Goal: Navigation & Orientation: Find specific page/section

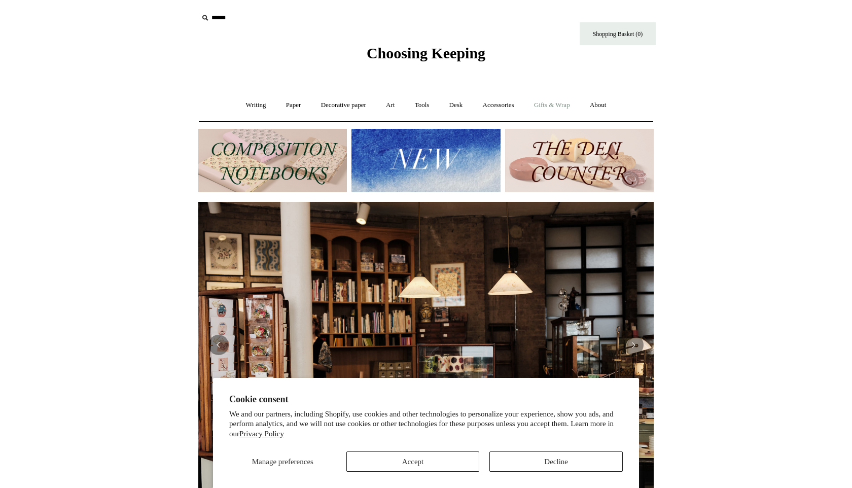
click at [565, 111] on link "Gifts & Wrap +" at bounding box center [552, 105] width 54 height 27
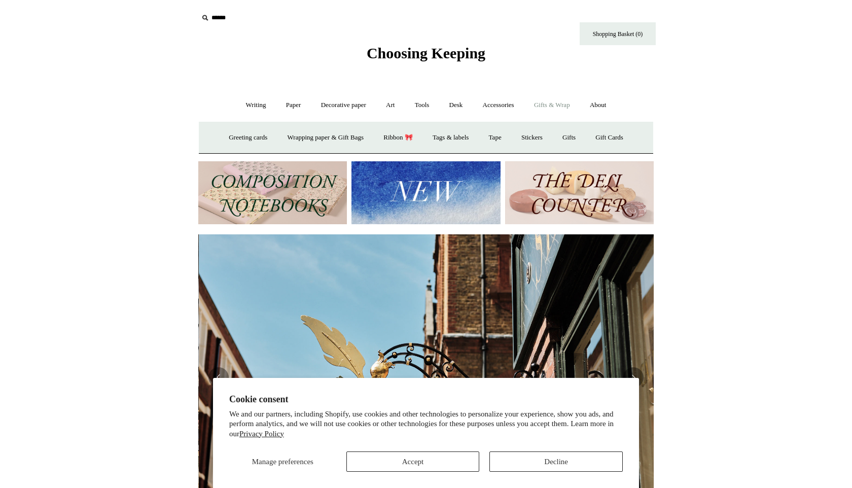
scroll to position [0, 455]
click at [571, 138] on link "Gifts +" at bounding box center [568, 137] width 31 height 27
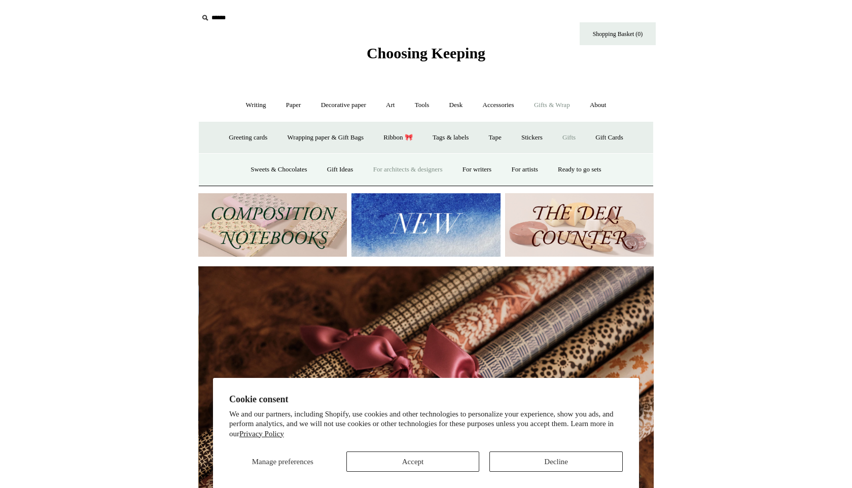
scroll to position [0, 911]
click at [498, 100] on link "Accessories +" at bounding box center [499, 105] width 50 height 27
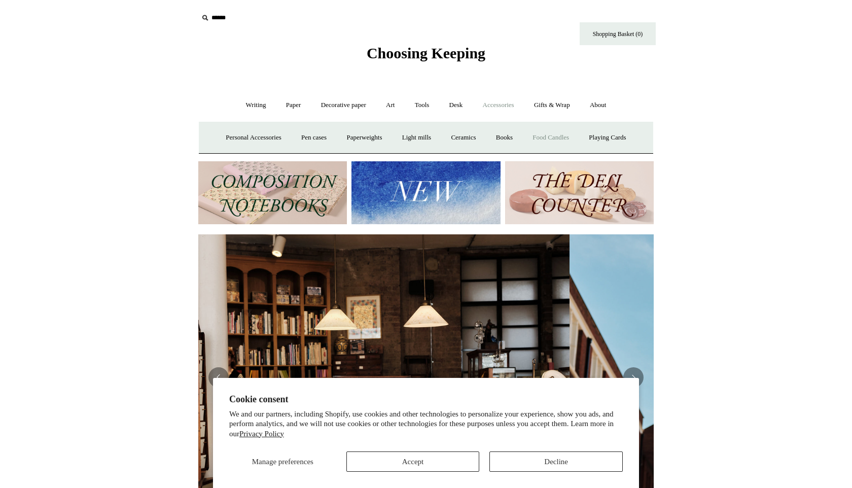
scroll to position [0, 0]
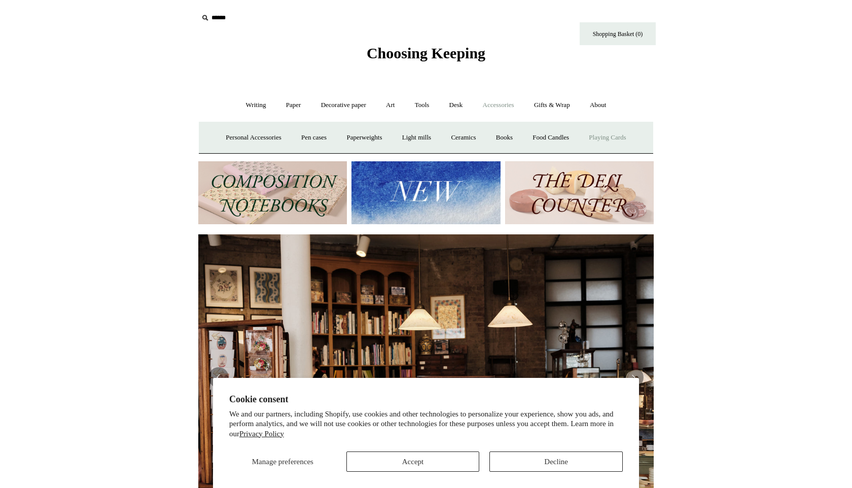
click at [603, 137] on link "Playing Cards" at bounding box center [607, 137] width 55 height 27
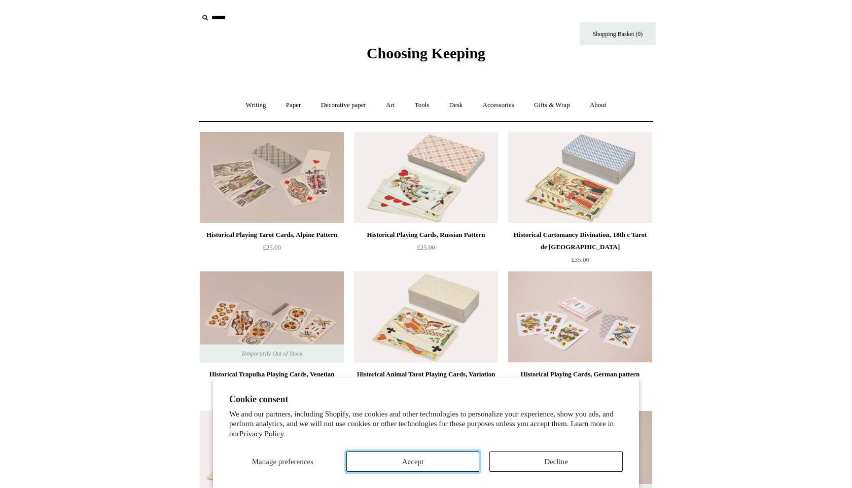
click at [434, 459] on button "Accept" at bounding box center [412, 461] width 133 height 20
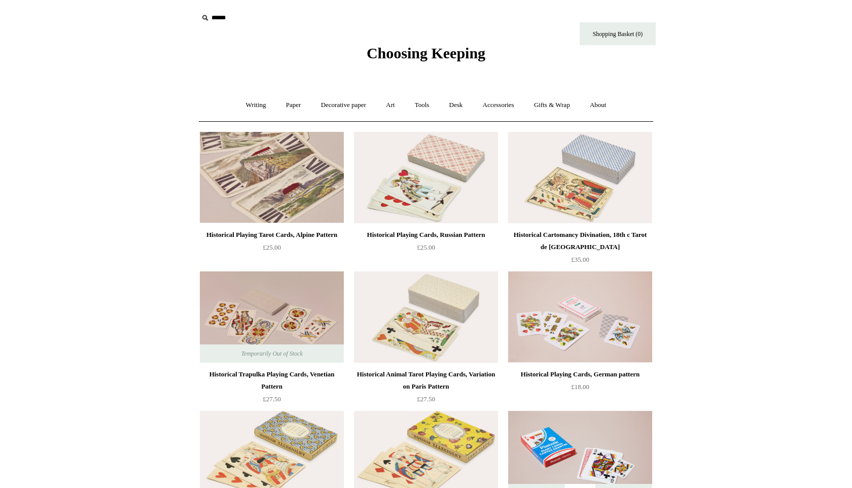
scroll to position [1, 0]
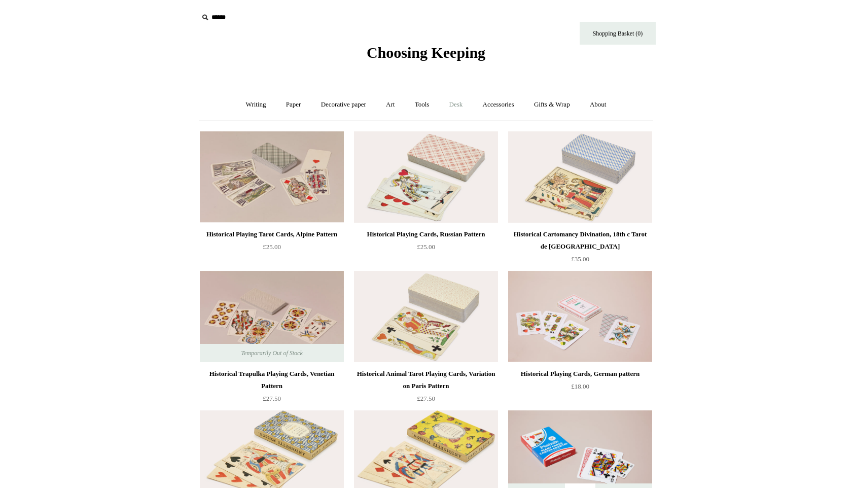
click at [461, 101] on link "Desk +" at bounding box center [456, 104] width 32 height 27
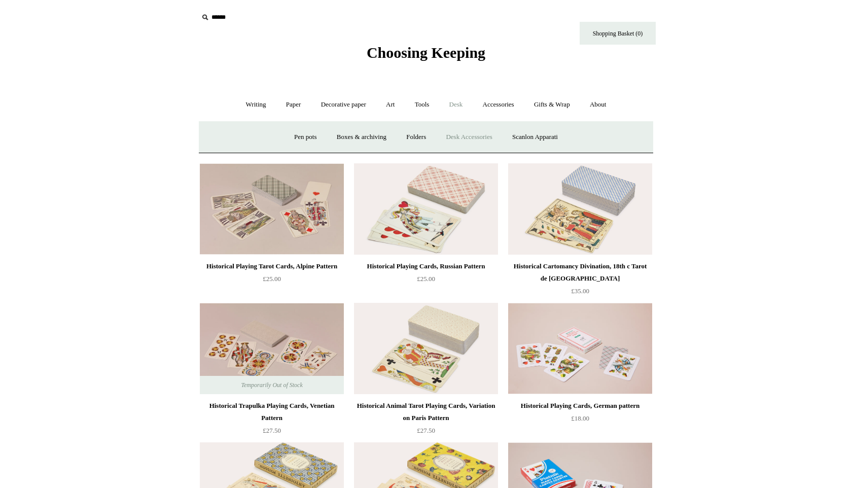
click at [473, 136] on link "Desk Accessories" at bounding box center [469, 137] width 64 height 27
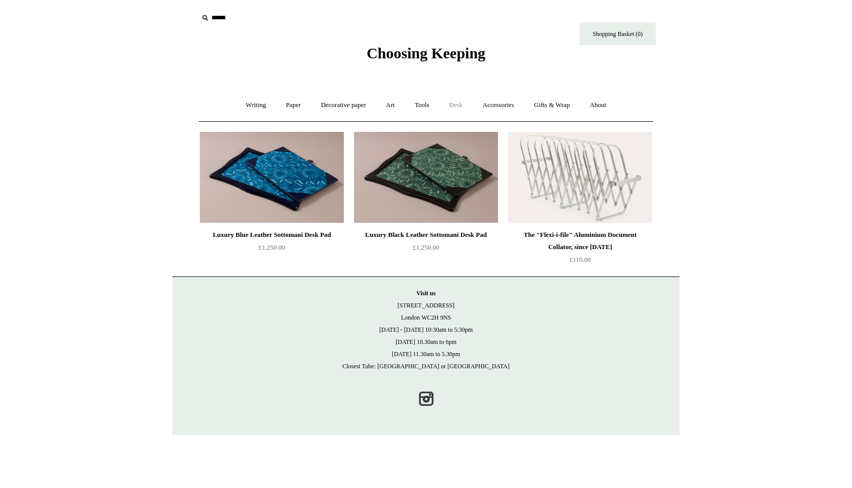
click at [469, 106] on link "Desk +" at bounding box center [456, 105] width 32 height 27
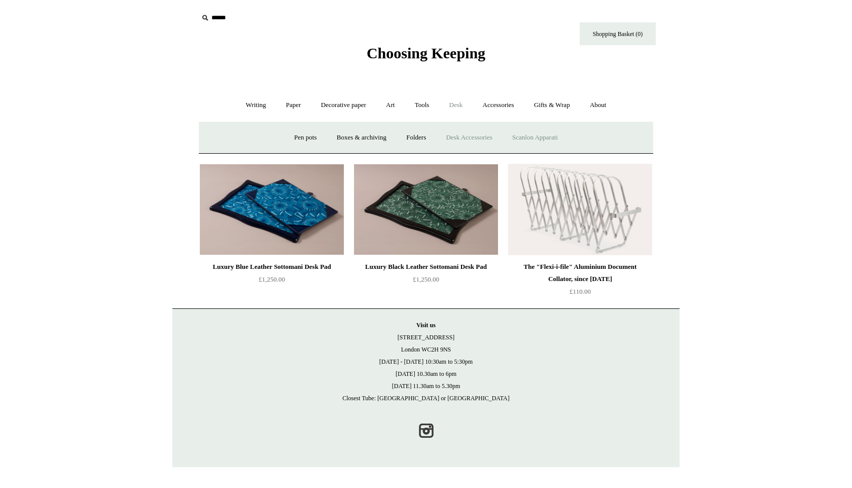
click at [557, 137] on link "Scanlon Apparati" at bounding box center [535, 137] width 64 height 27
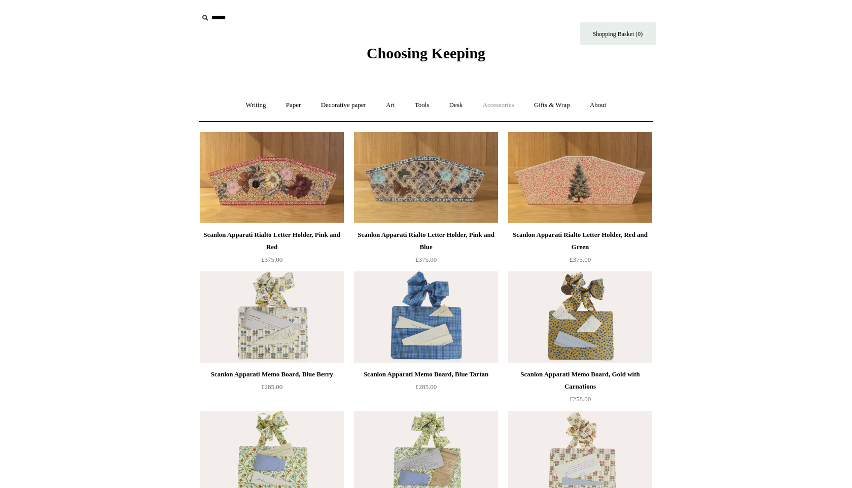
click at [514, 111] on link "Accessories +" at bounding box center [499, 105] width 50 height 27
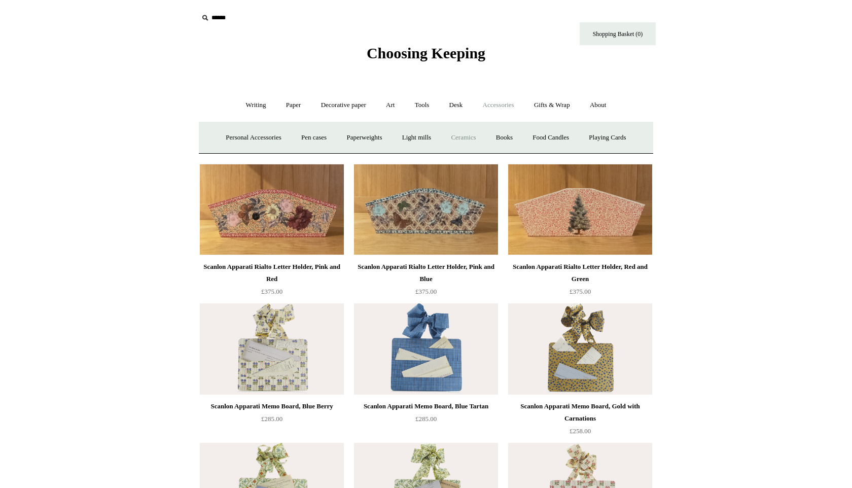
click at [473, 140] on link "Ceramics +" at bounding box center [463, 137] width 43 height 27
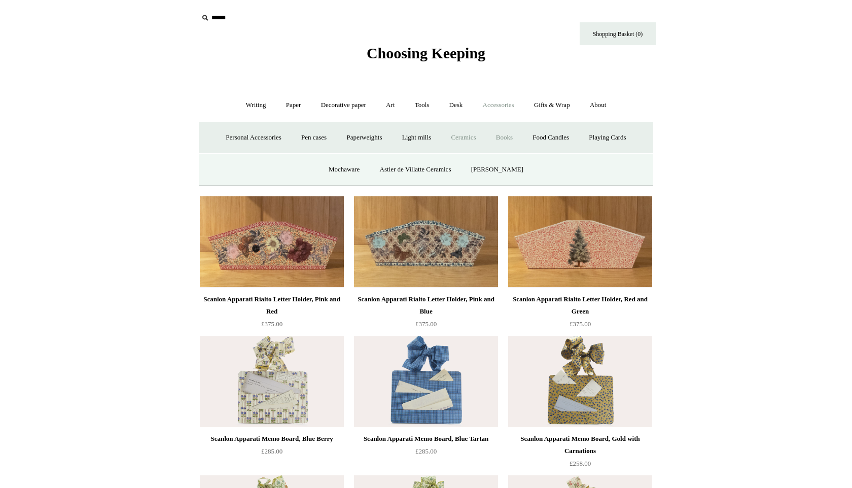
click at [510, 140] on link "Books" at bounding box center [504, 137] width 35 height 27
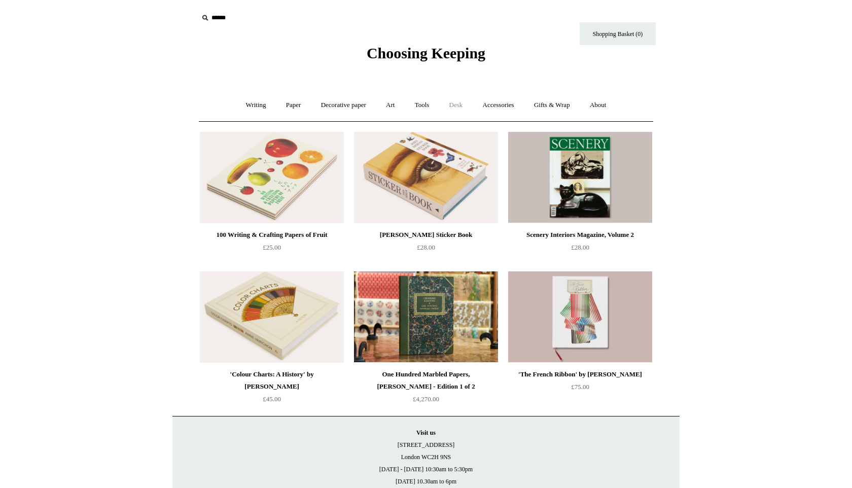
click at [465, 105] on link "Desk +" at bounding box center [456, 105] width 32 height 27
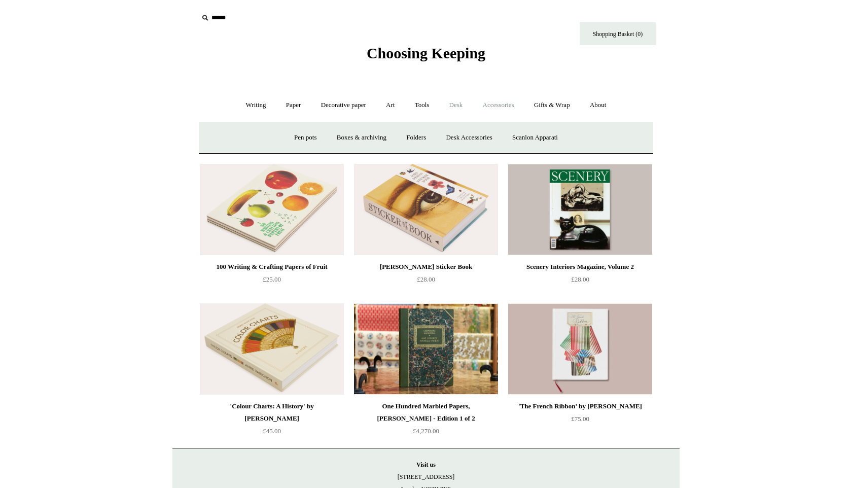
click at [507, 105] on link "Accessories +" at bounding box center [499, 105] width 50 height 27
click at [558, 135] on link "Food Candles" at bounding box center [550, 137] width 55 height 27
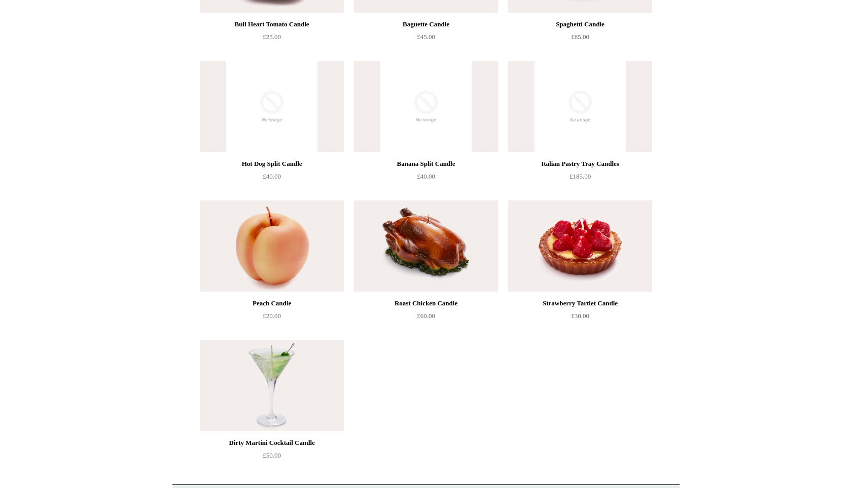
scroll to position [246, 0]
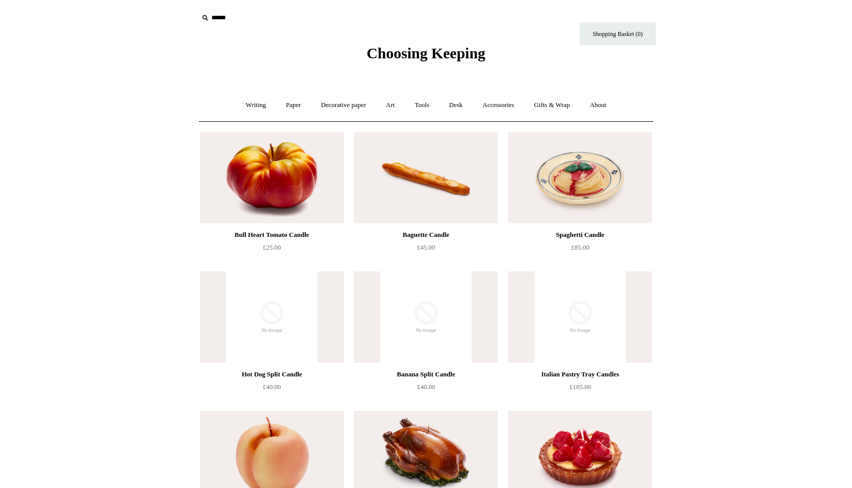
scroll to position [246, 0]
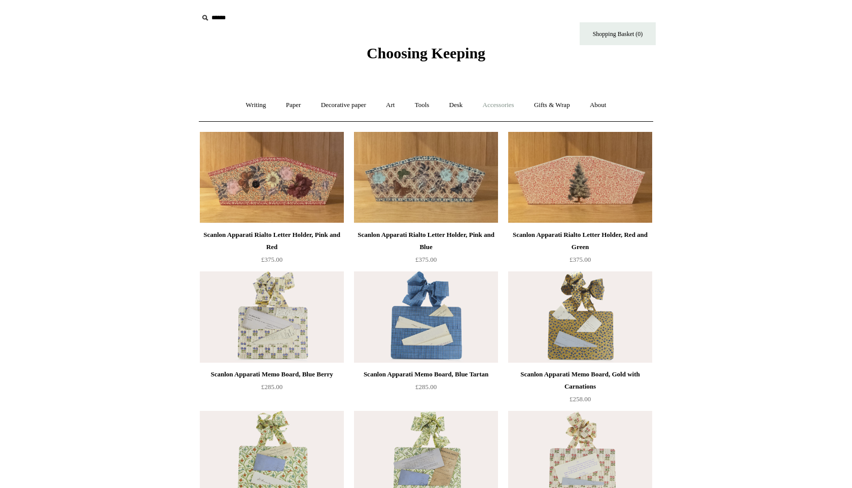
click at [513, 106] on link "Accessories +" at bounding box center [499, 105] width 50 height 27
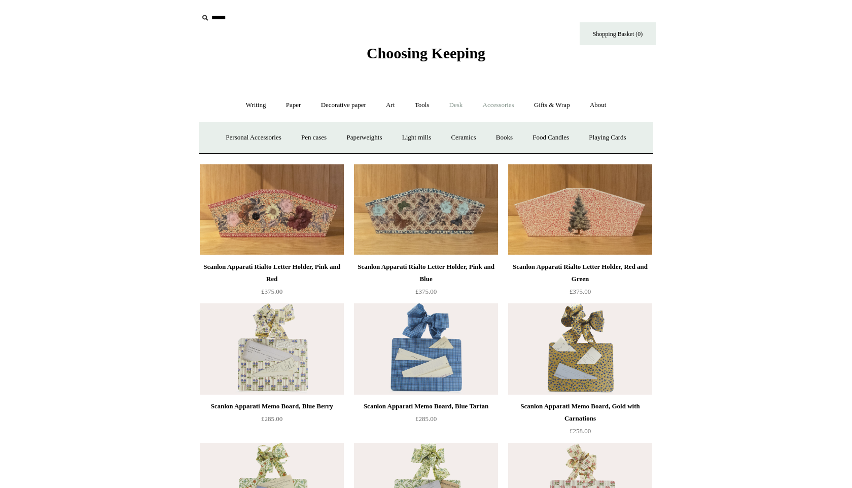
click at [453, 108] on link "Desk +" at bounding box center [456, 105] width 32 height 27
click at [468, 141] on link "Desk Accessories" at bounding box center [469, 137] width 64 height 27
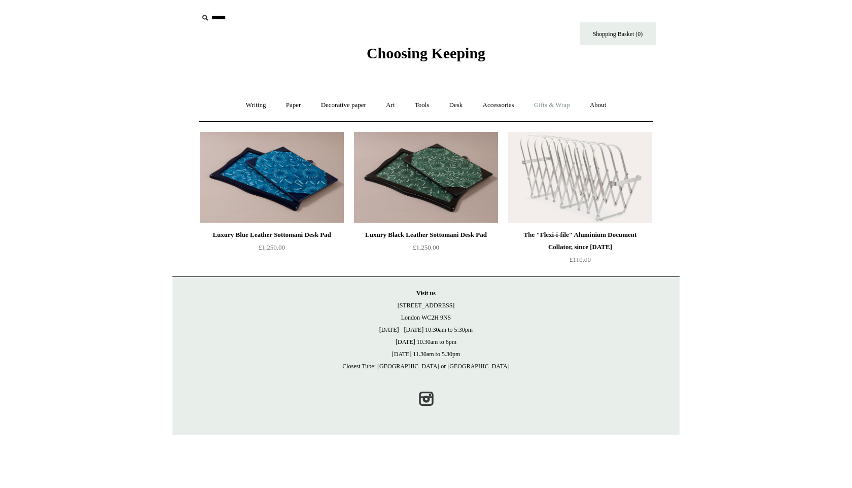
click at [543, 101] on link "Gifts & Wrap +" at bounding box center [552, 105] width 54 height 27
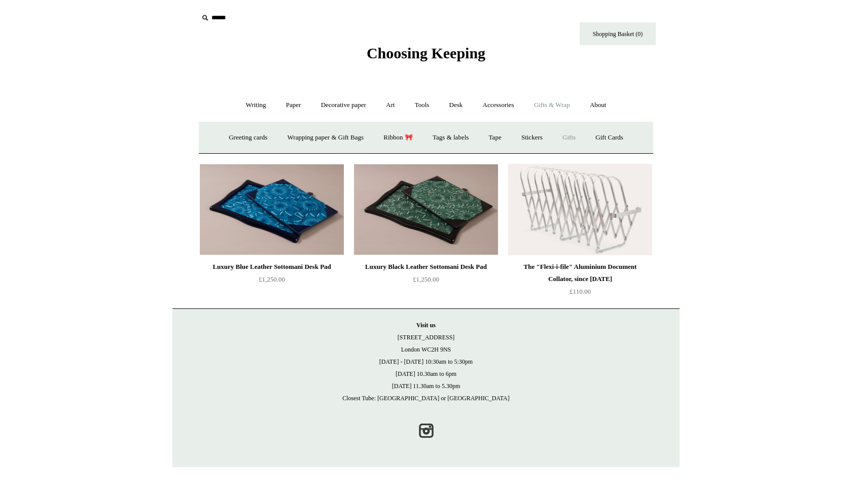
click at [574, 137] on link "Gifts +" at bounding box center [568, 137] width 31 height 27
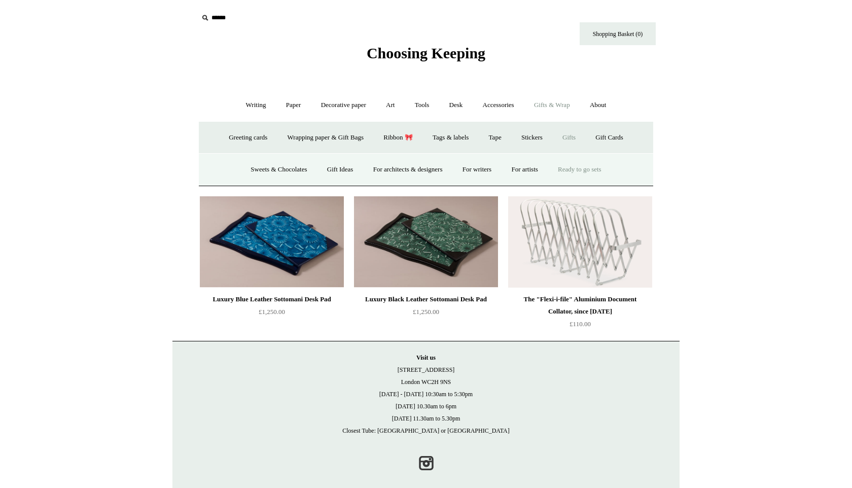
click at [573, 170] on link "Ready to go sets" at bounding box center [580, 169] width 62 height 27
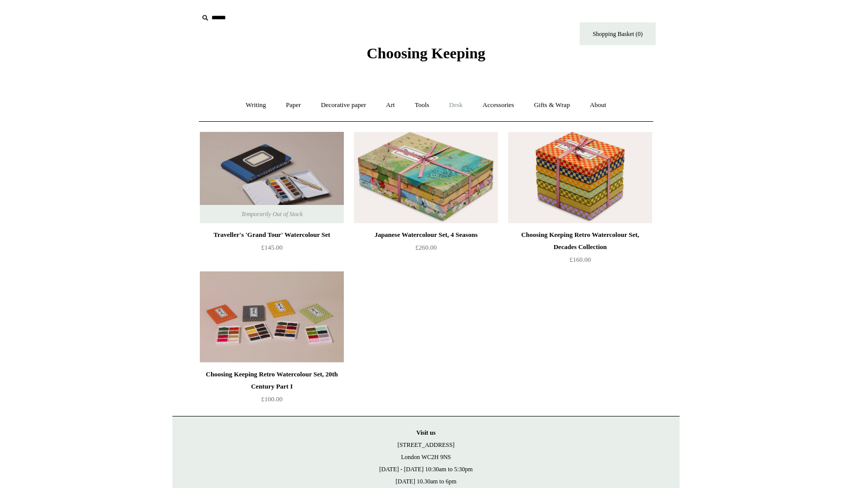
click at [444, 108] on link "Desk +" at bounding box center [456, 105] width 32 height 27
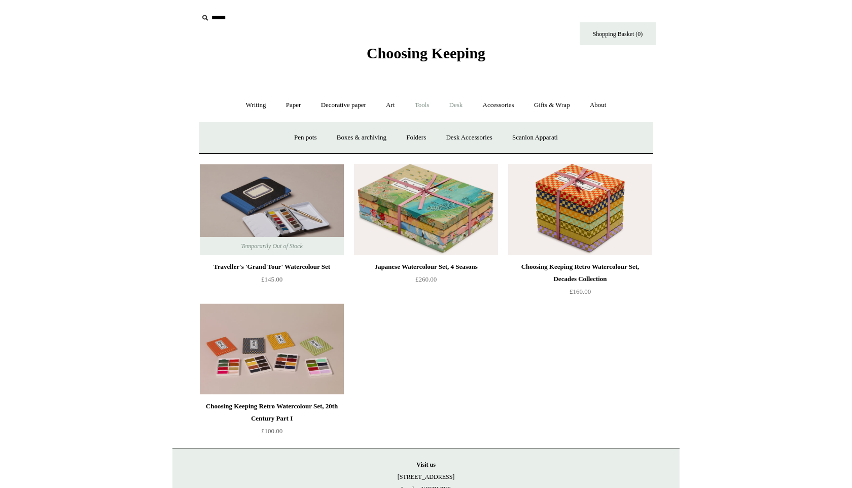
click at [429, 106] on link "Tools +" at bounding box center [422, 105] width 33 height 27
click at [464, 104] on link "Desk +" at bounding box center [456, 105] width 32 height 27
click at [560, 103] on link "Gifts & Wrap +" at bounding box center [552, 105] width 54 height 27
click at [490, 108] on link "Accessories +" at bounding box center [499, 105] width 50 height 27
click at [614, 138] on link "Playing Cards" at bounding box center [607, 137] width 55 height 27
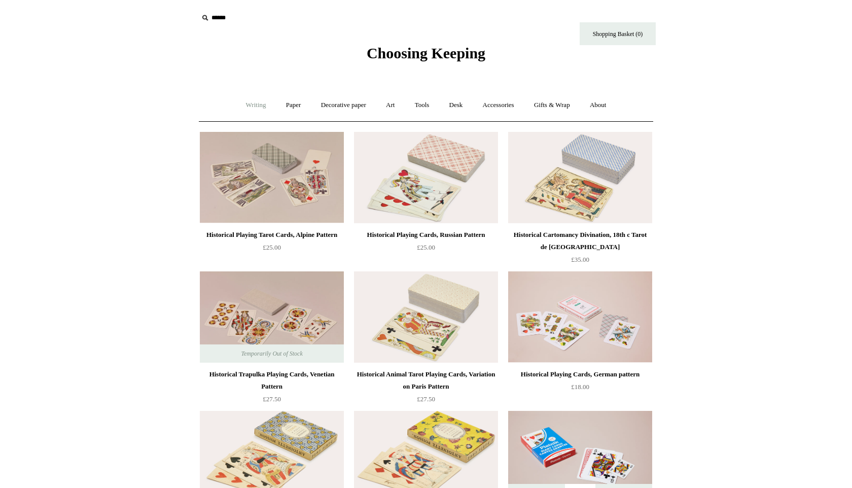
click at [255, 109] on link "Writing +" at bounding box center [256, 105] width 39 height 27
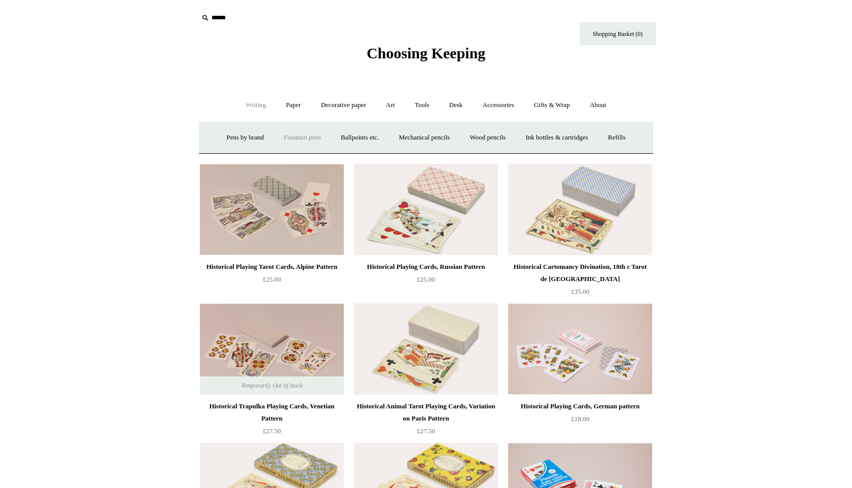
click at [298, 145] on link "Fountain pens +" at bounding box center [301, 137] width 55 height 27
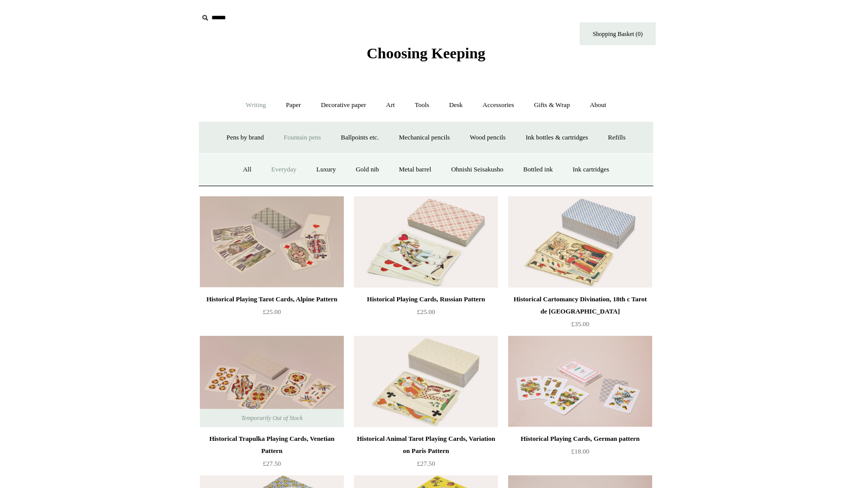
click at [270, 168] on link "Everyday" at bounding box center [284, 169] width 44 height 27
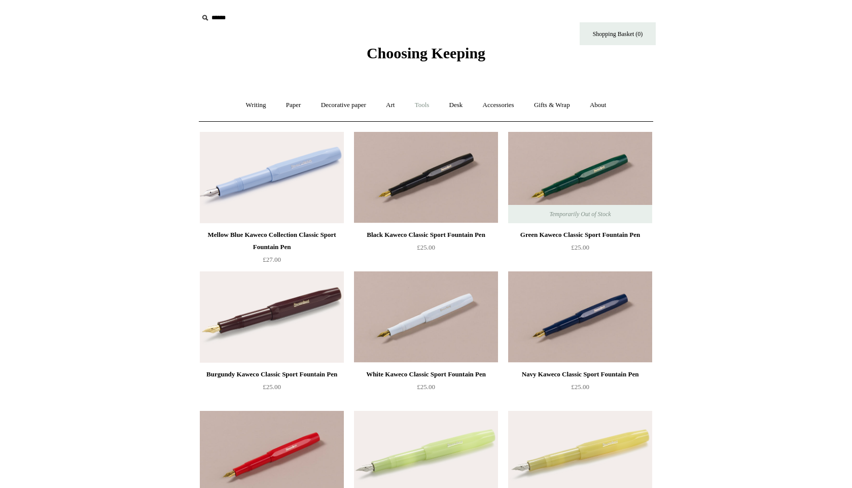
click at [439, 102] on link "Tools +" at bounding box center [422, 105] width 33 height 27
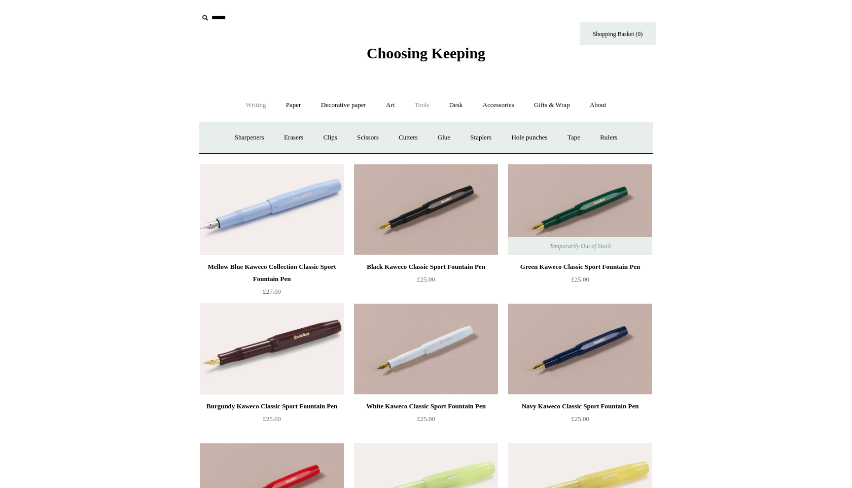
click at [237, 106] on link "Writing +" at bounding box center [256, 105] width 39 height 27
click at [371, 131] on link "Ballpoints etc. +" at bounding box center [360, 137] width 56 height 27
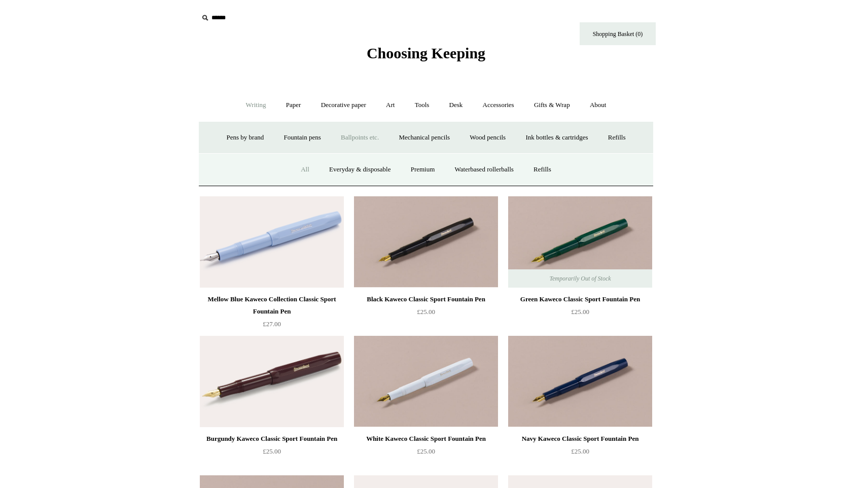
click at [298, 166] on link "All" at bounding box center [305, 169] width 27 height 27
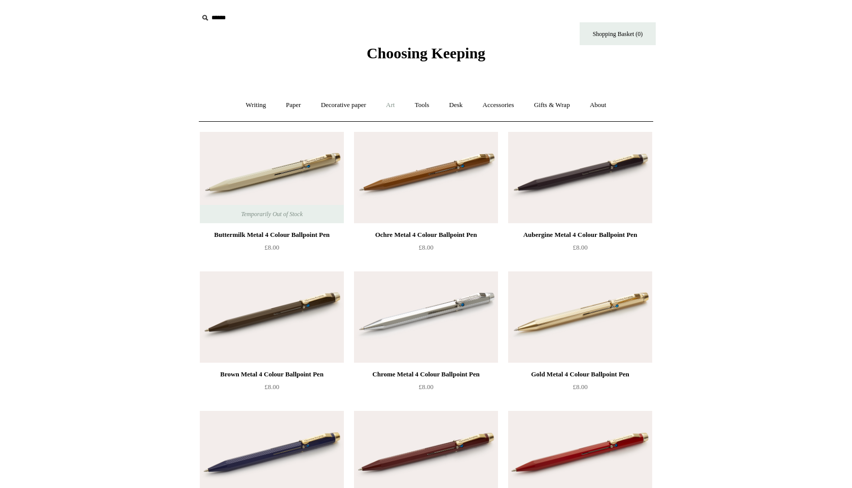
click at [387, 101] on link "Art +" at bounding box center [390, 105] width 27 height 27
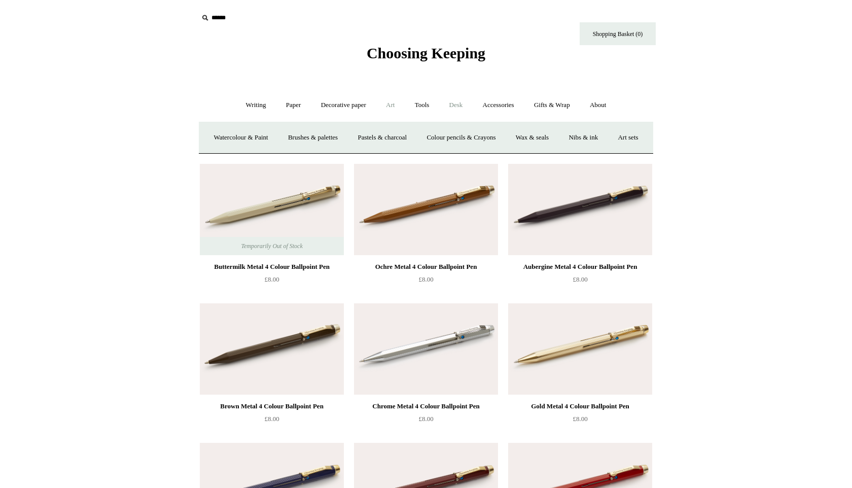
click at [451, 103] on link "Desk +" at bounding box center [456, 105] width 32 height 27
click at [451, 137] on link "Desk Accessories" at bounding box center [469, 137] width 64 height 27
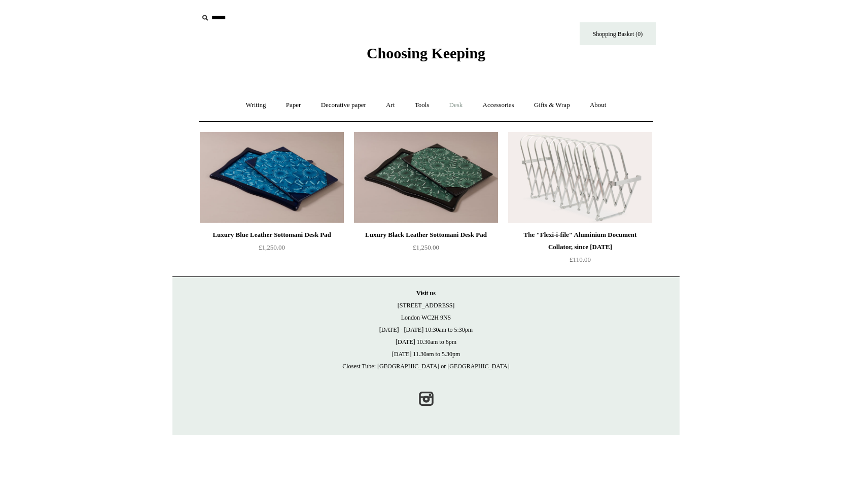
click at [453, 103] on link "Desk +" at bounding box center [456, 105] width 32 height 27
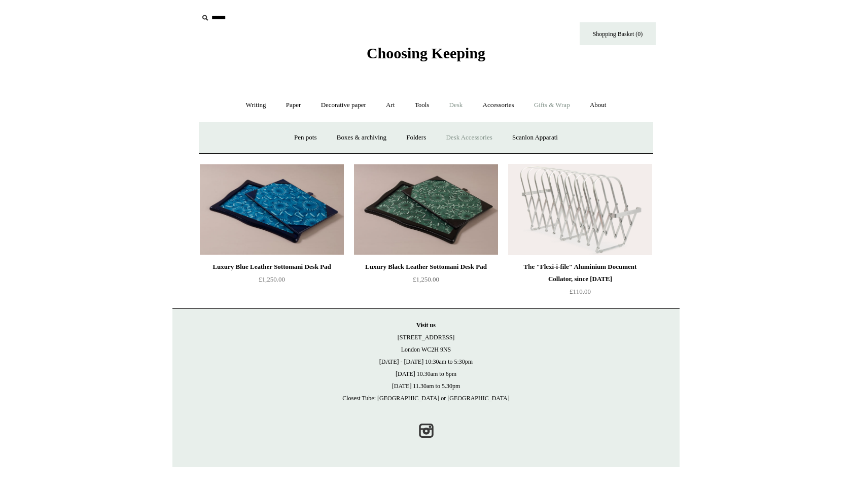
click at [549, 106] on link "Gifts & Wrap +" at bounding box center [552, 105] width 54 height 27
click at [516, 103] on link "Accessories +" at bounding box center [499, 105] width 50 height 27
click at [477, 139] on link "Ceramics +" at bounding box center [463, 137] width 43 height 27
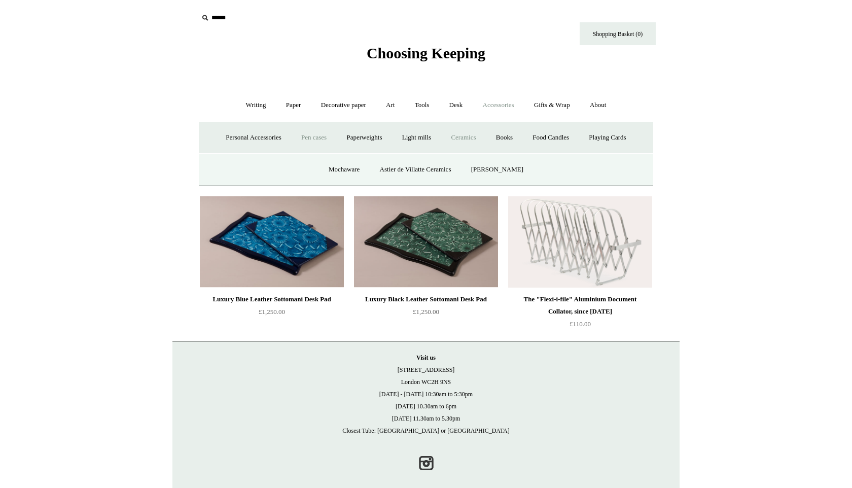
click at [320, 138] on link "Pen cases" at bounding box center [314, 137] width 44 height 27
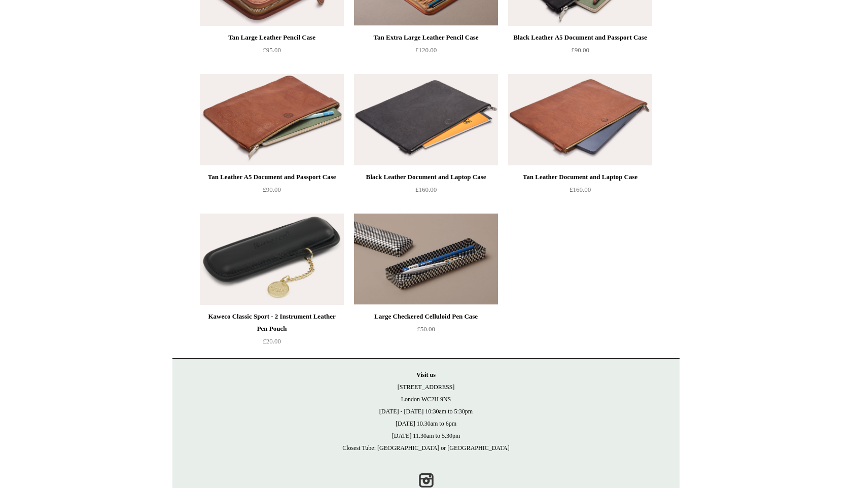
scroll to position [1035, 0]
